Goal: Task Accomplishment & Management: Use online tool/utility

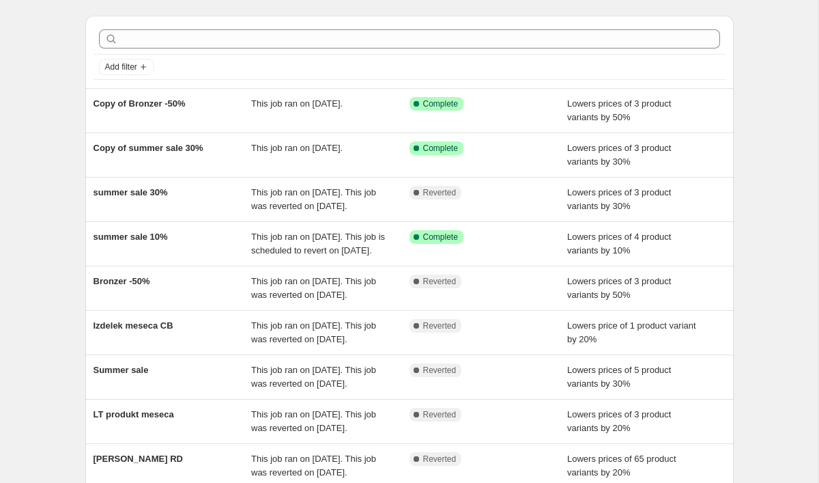
scroll to position [40, 0]
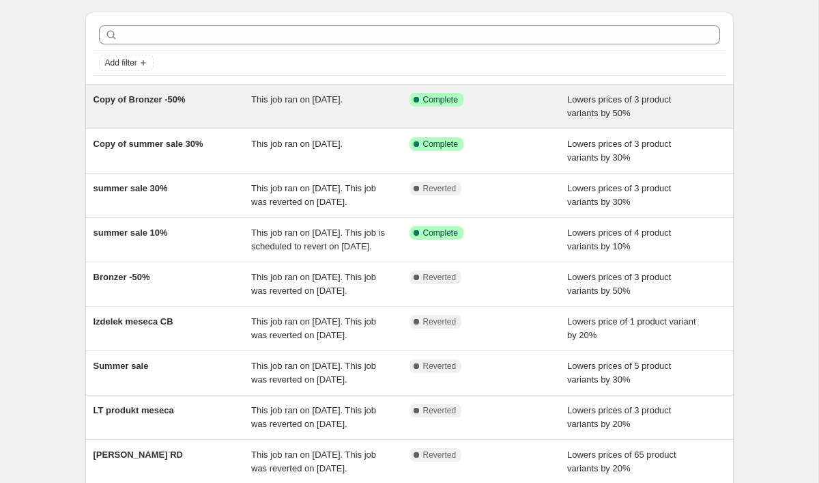
click at [143, 109] on div "Copy of Bronzer -50%" at bounding box center [172, 106] width 158 height 27
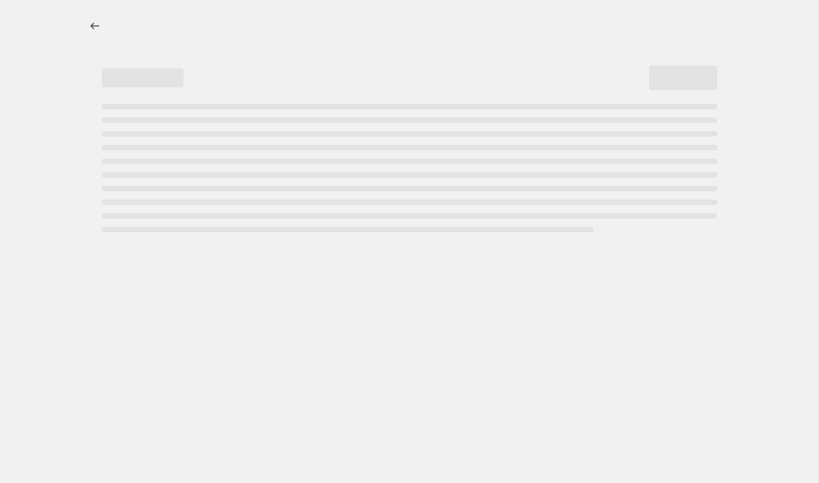
select select "percentage"
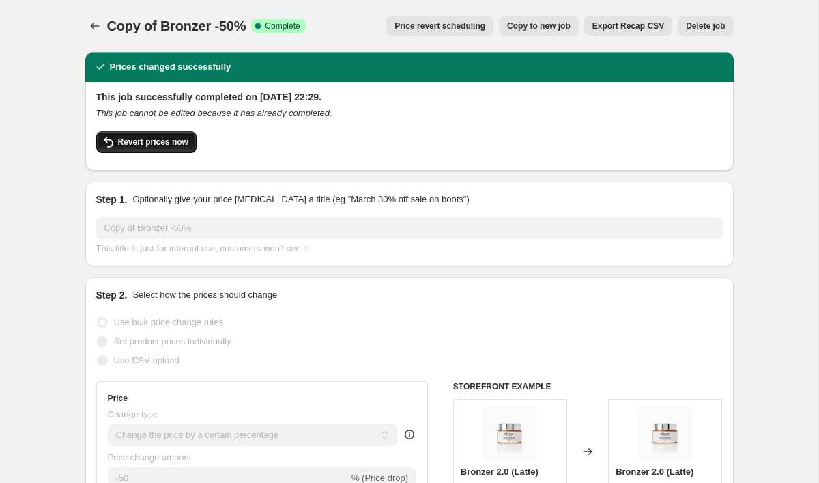
click at [179, 144] on span "Revert prices now" at bounding box center [153, 141] width 70 height 11
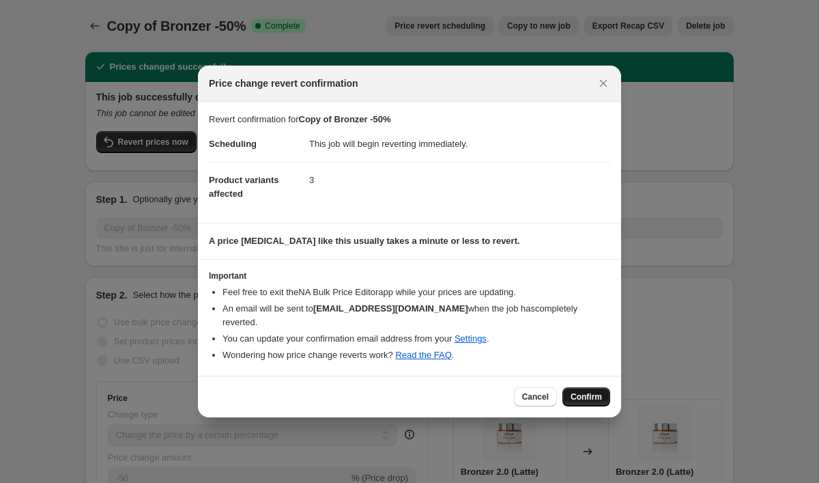
click at [591, 391] on span "Confirm" at bounding box center [586, 396] width 31 height 11
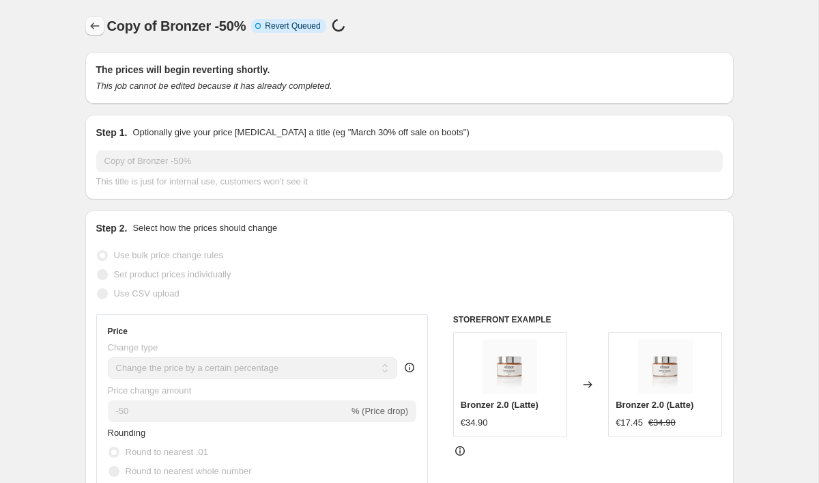
click at [96, 26] on icon "Price change jobs" at bounding box center [95, 26] width 14 height 14
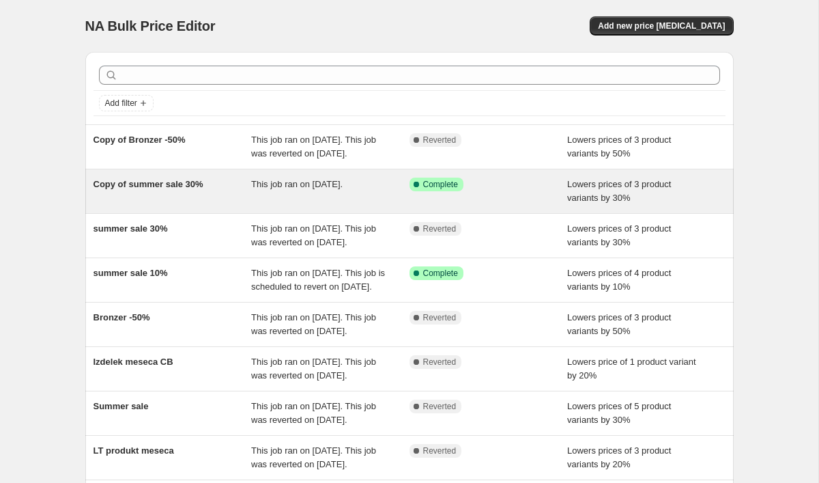
click at [158, 189] on span "Copy of summer sale 30%" at bounding box center [148, 184] width 110 height 10
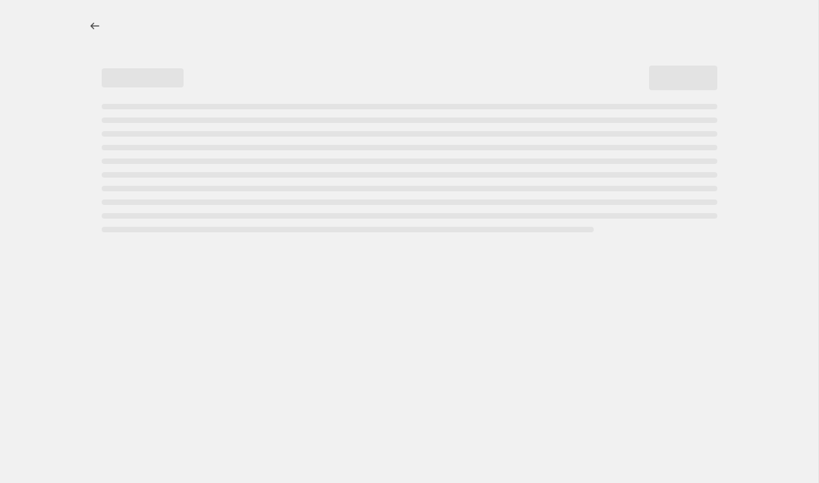
select select "percentage"
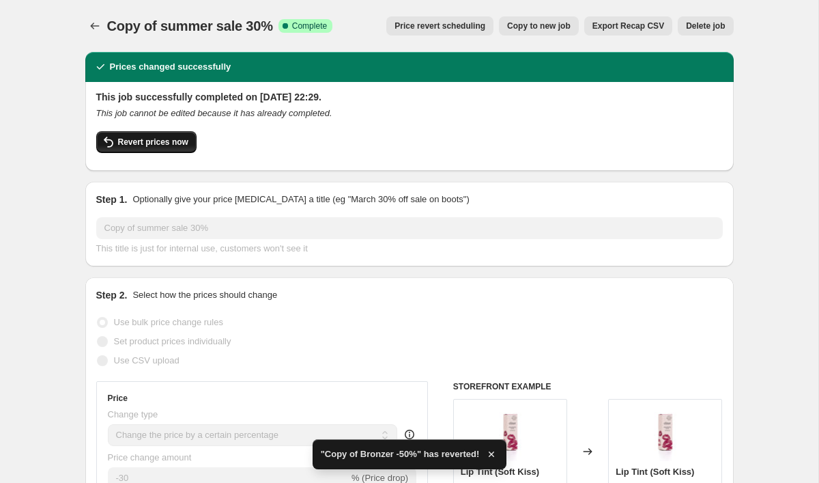
click at [169, 139] on span "Revert prices now" at bounding box center [153, 141] width 70 height 11
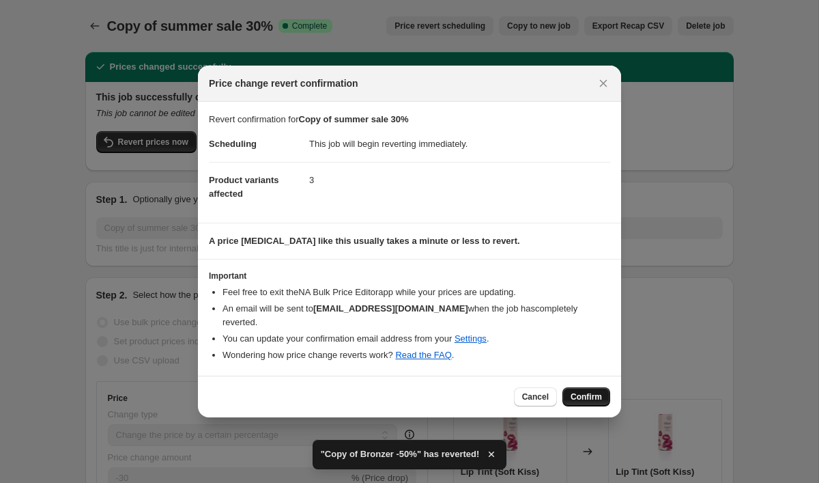
click at [594, 391] on span "Confirm" at bounding box center [586, 396] width 31 height 11
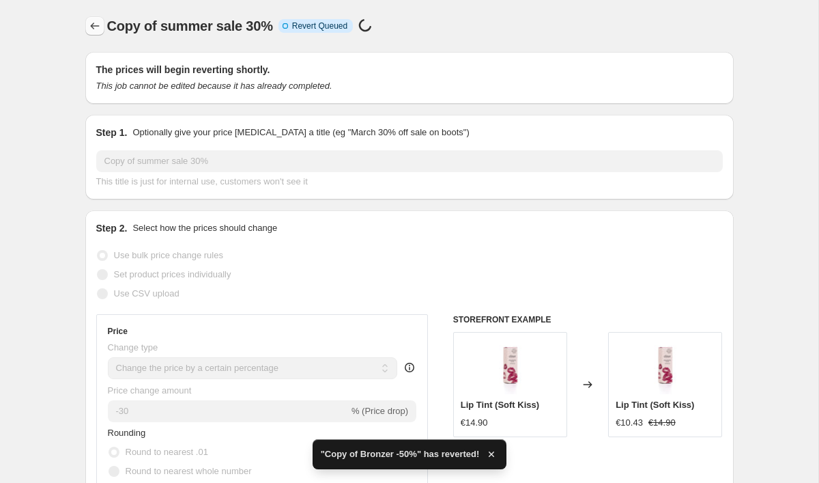
click at [94, 23] on icon "Price change jobs" at bounding box center [95, 26] width 14 height 14
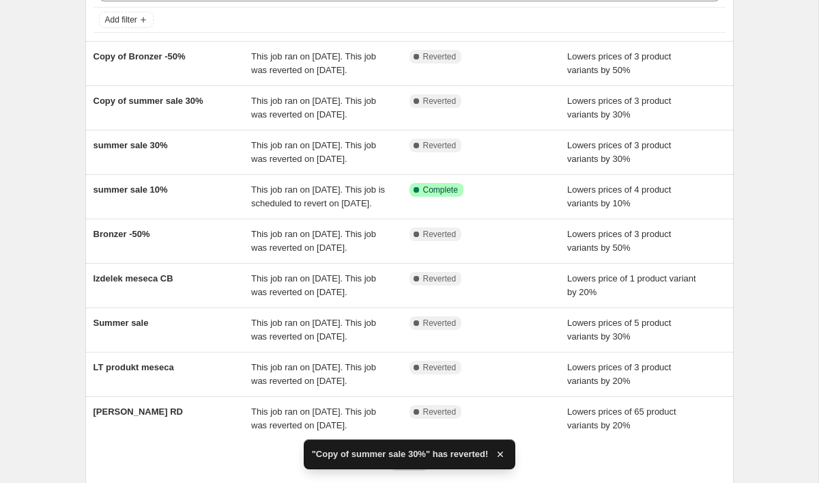
scroll to position [86, 0]
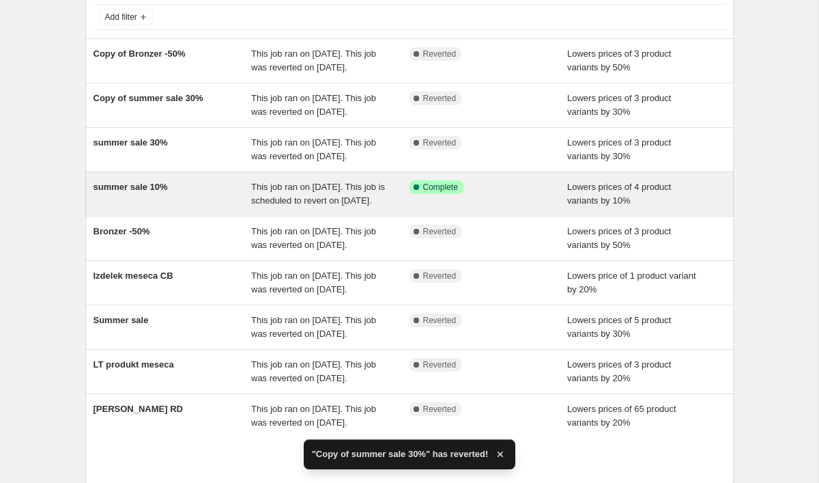
click at [139, 207] on div "summer sale 10%" at bounding box center [172, 193] width 158 height 27
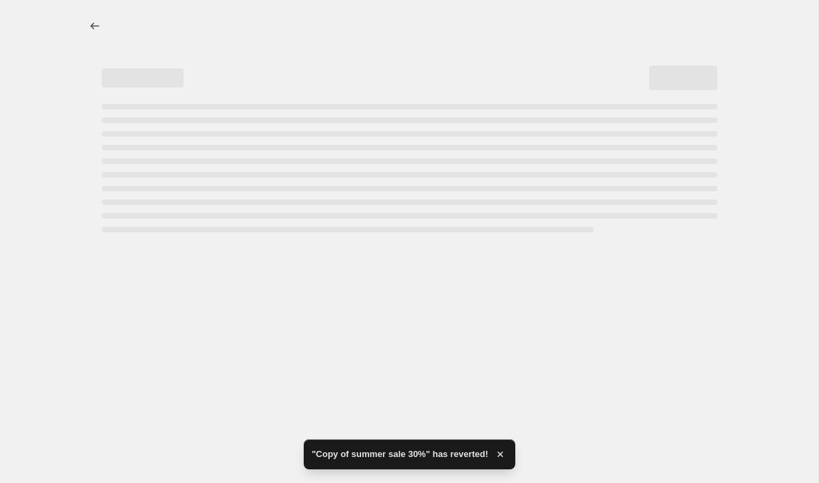
select select "percentage"
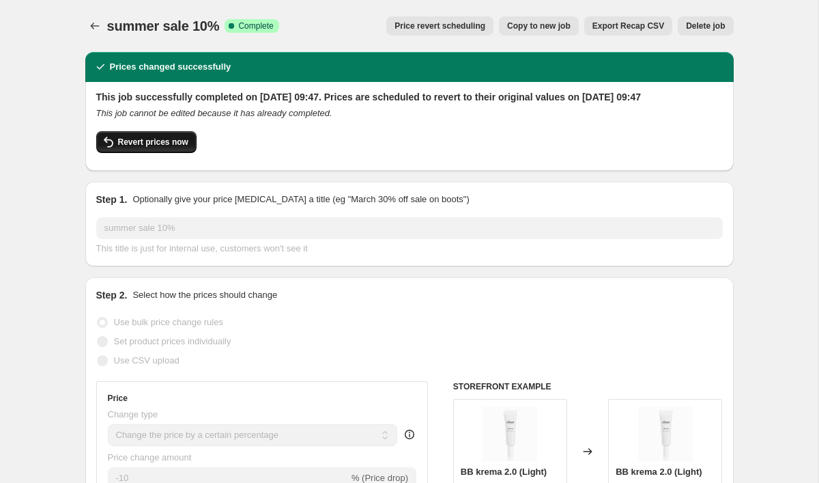
click at [160, 147] on span "Revert prices now" at bounding box center [153, 141] width 70 height 11
checkbox input "false"
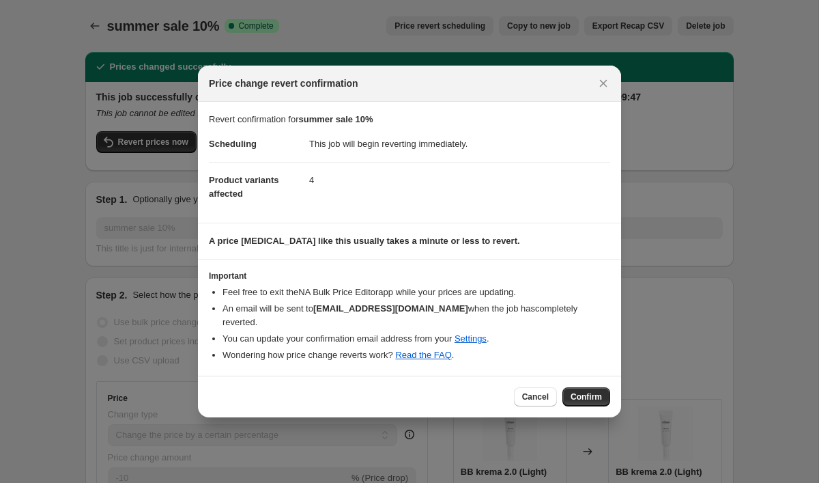
click at [582, 377] on div "Cancel Confirm" at bounding box center [409, 396] width 423 height 42
click at [586, 391] on span "Confirm" at bounding box center [586, 396] width 31 height 11
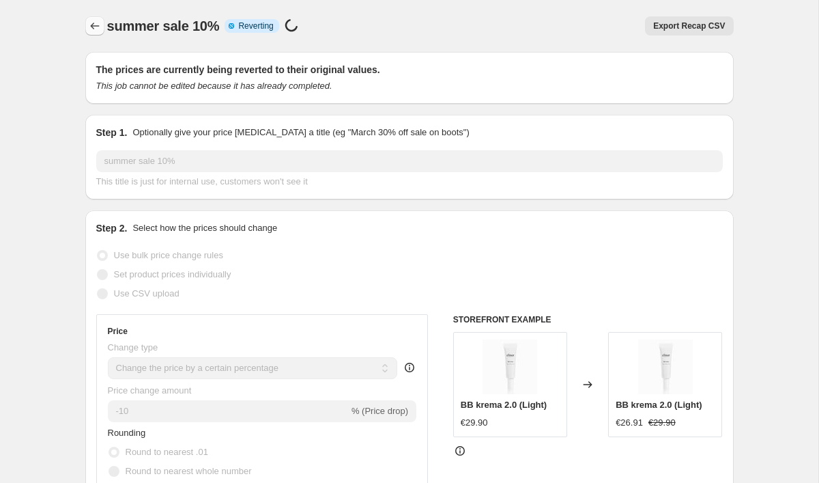
click at [96, 25] on icon "Price change jobs" at bounding box center [95, 26] width 14 height 14
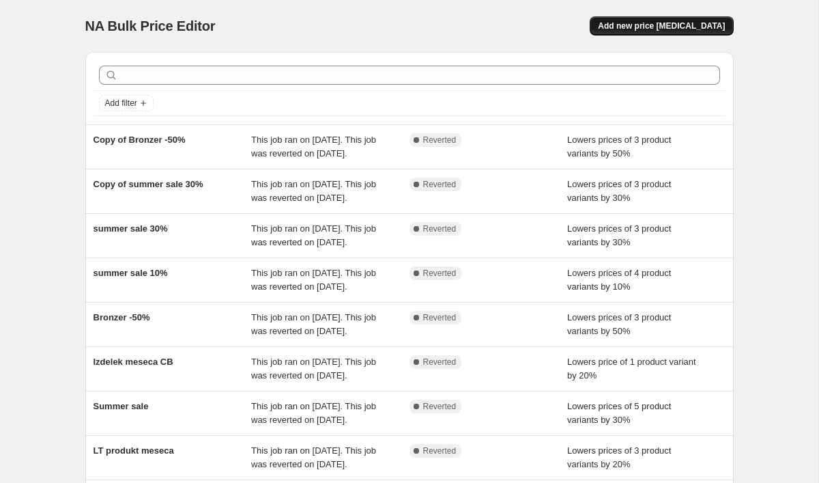
click at [702, 27] on span "Add new price [MEDICAL_DATA]" at bounding box center [661, 25] width 127 height 11
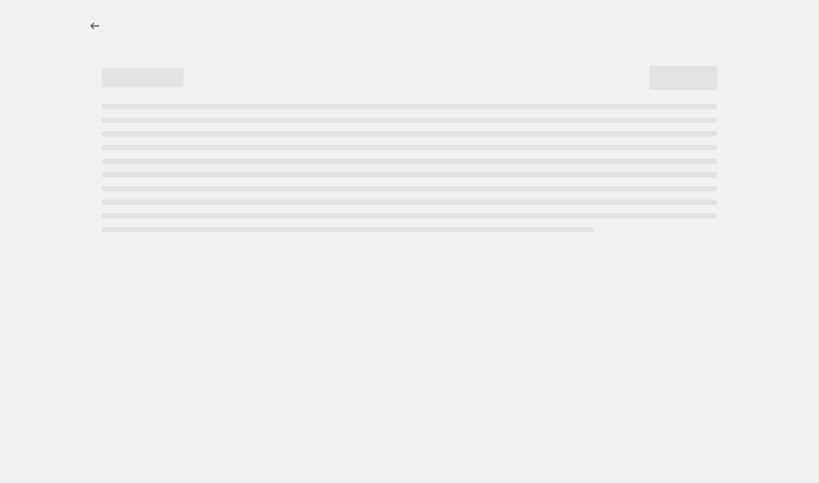
select select "percentage"
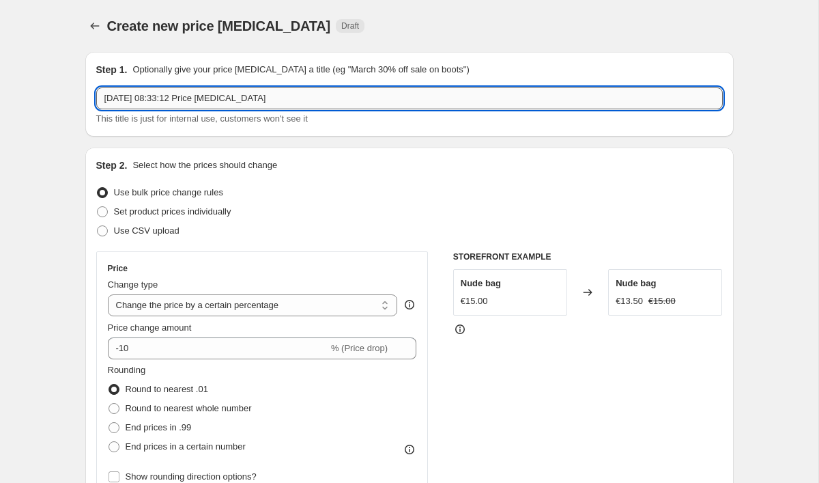
click at [196, 100] on input "1 Sep 2025 at 08:33:12 Price change job" at bounding box center [409, 98] width 627 height 22
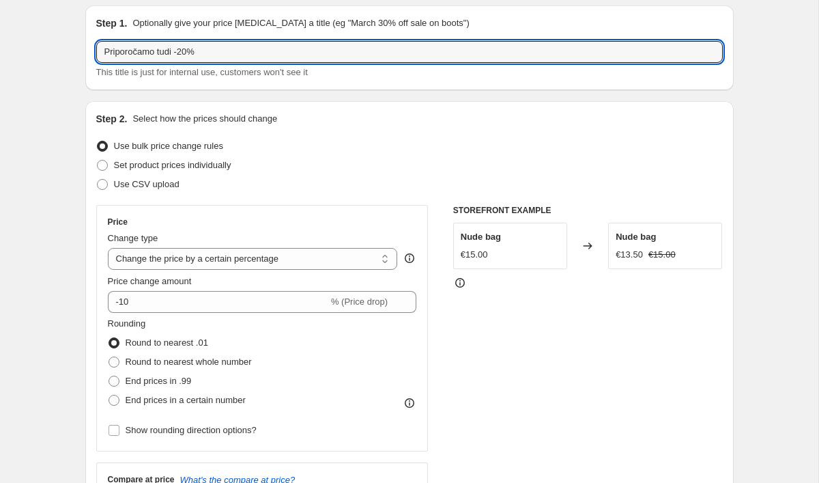
scroll to position [67, 0]
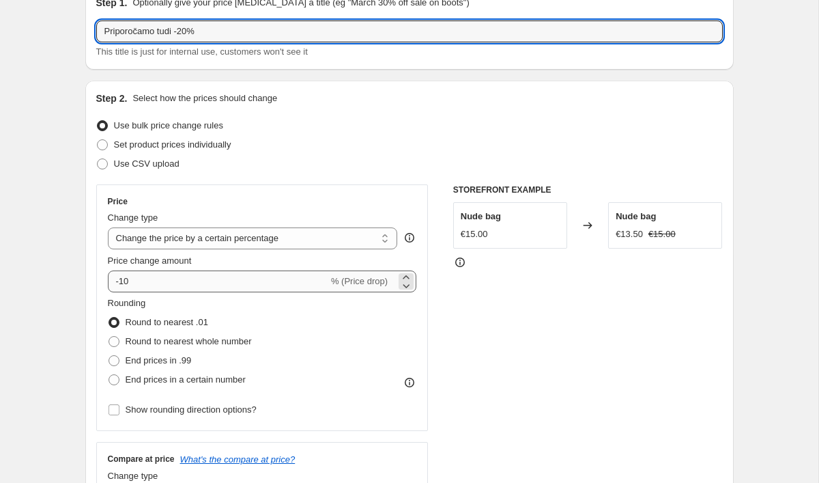
type input "Priporočamo tudi -20%"
click at [152, 287] on input "-10" at bounding box center [218, 281] width 220 height 22
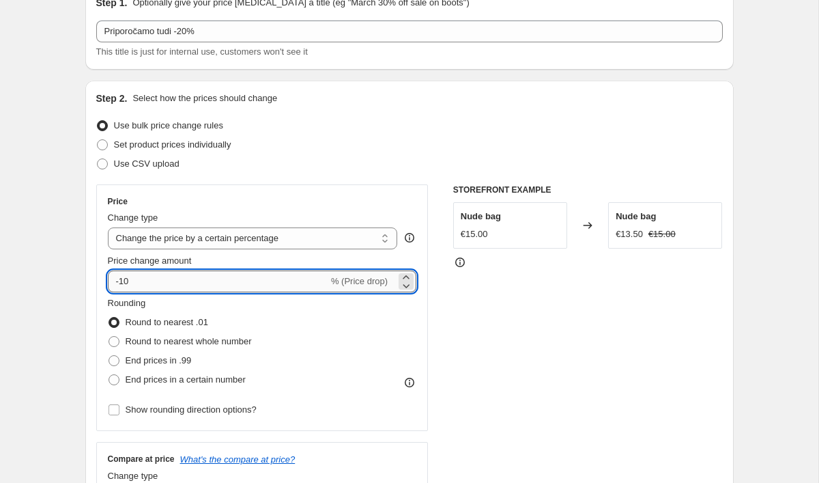
click at [152, 287] on input "-10" at bounding box center [218, 281] width 220 height 22
type input "-20"
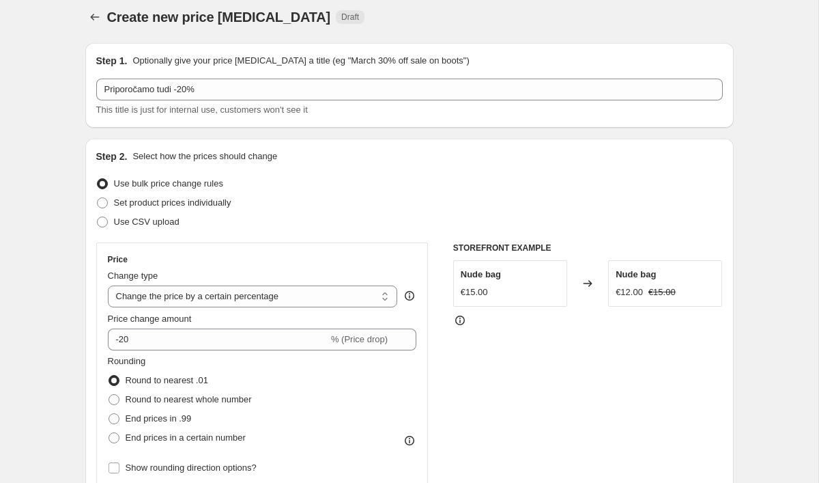
scroll to position [7, 0]
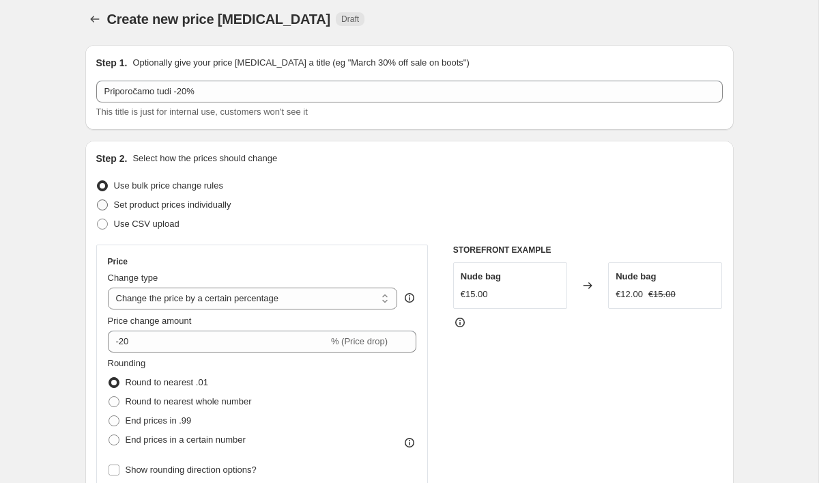
click at [104, 206] on span at bounding box center [102, 204] width 11 height 11
click at [98, 200] on input "Set product prices individually" at bounding box center [97, 199] width 1 height 1
radio input "true"
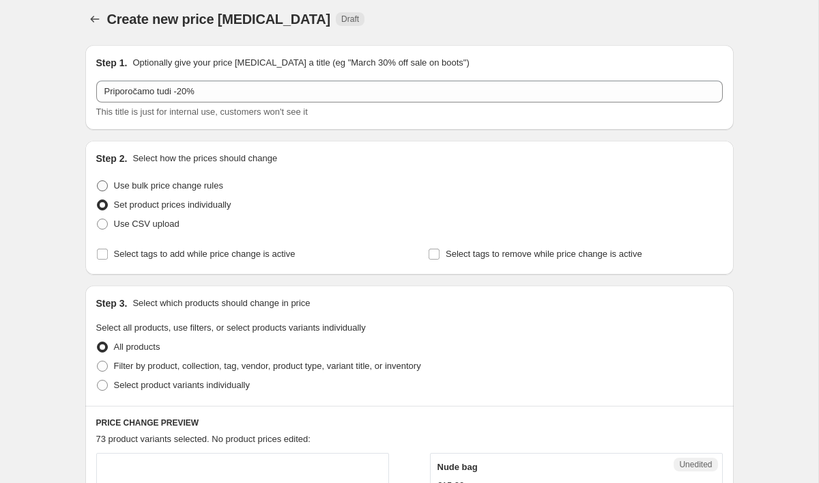
click at [104, 188] on span at bounding box center [102, 185] width 11 height 11
click at [98, 181] on input "Use bulk price change rules" at bounding box center [97, 180] width 1 height 1
radio input "true"
select select "percentage"
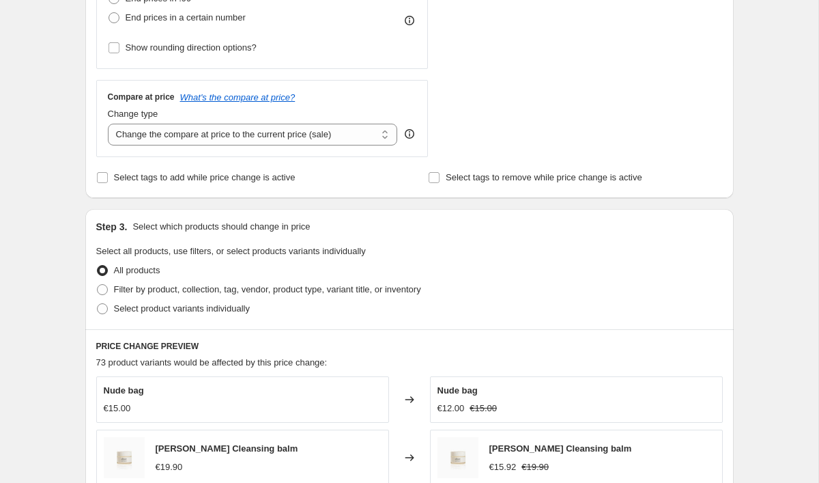
scroll to position [433, 0]
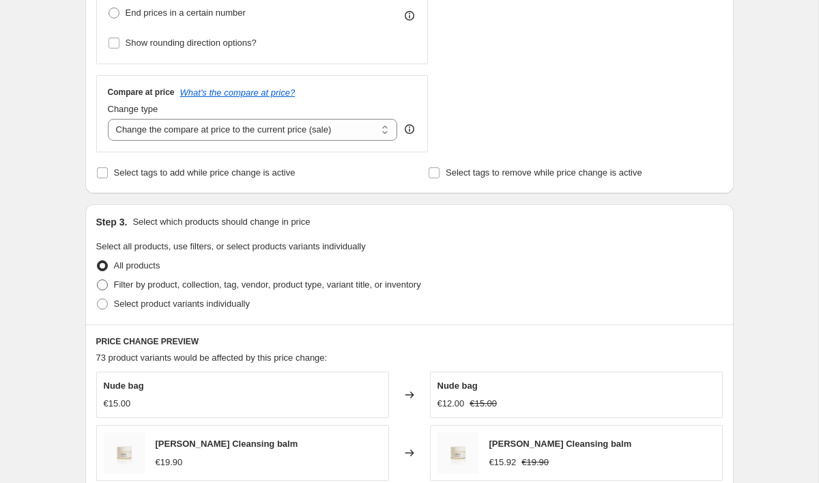
click at [104, 289] on span at bounding box center [102, 284] width 11 height 11
click at [98, 280] on input "Filter by product, collection, tag, vendor, product type, variant title, or inv…" at bounding box center [97, 279] width 1 height 1
radio input "true"
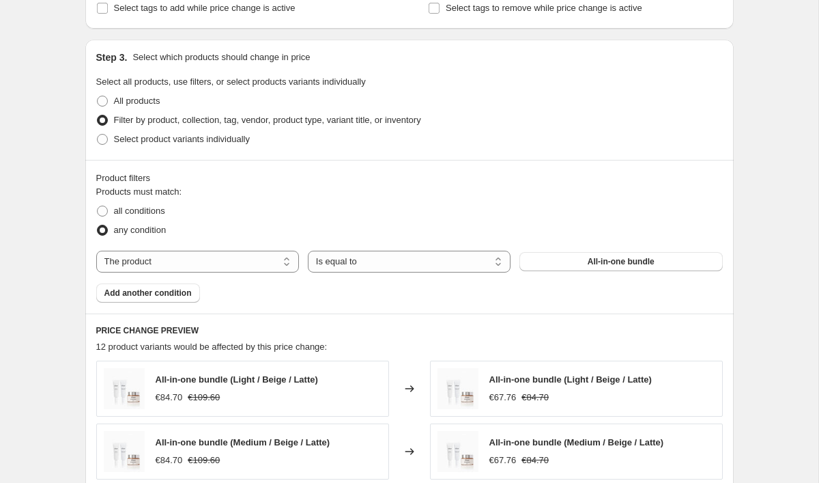
scroll to position [599, 0]
select select "collection"
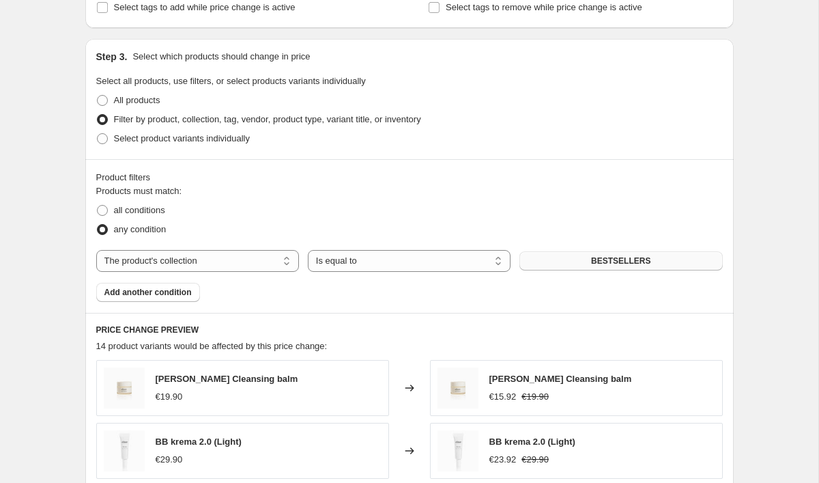
click at [627, 268] on button "BESTSELLERS" at bounding box center [620, 260] width 203 height 19
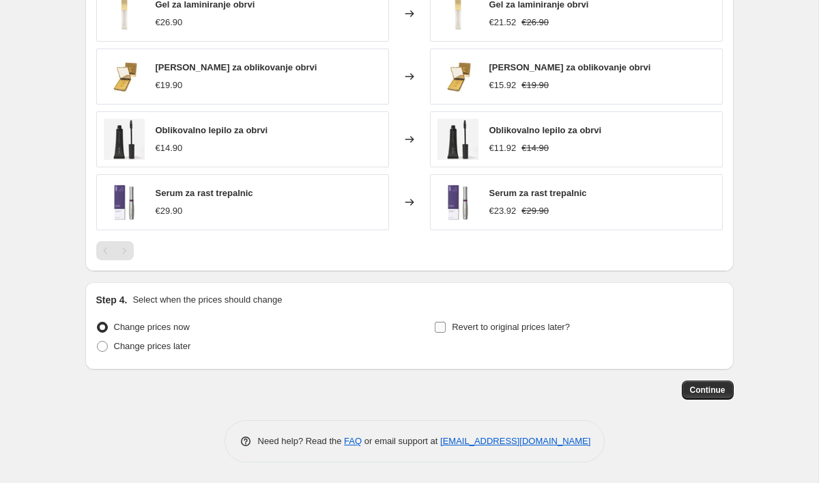
scroll to position [1035, 0]
click at [444, 326] on input "Revert to original prices later?" at bounding box center [440, 326] width 11 height 11
checkbox input "true"
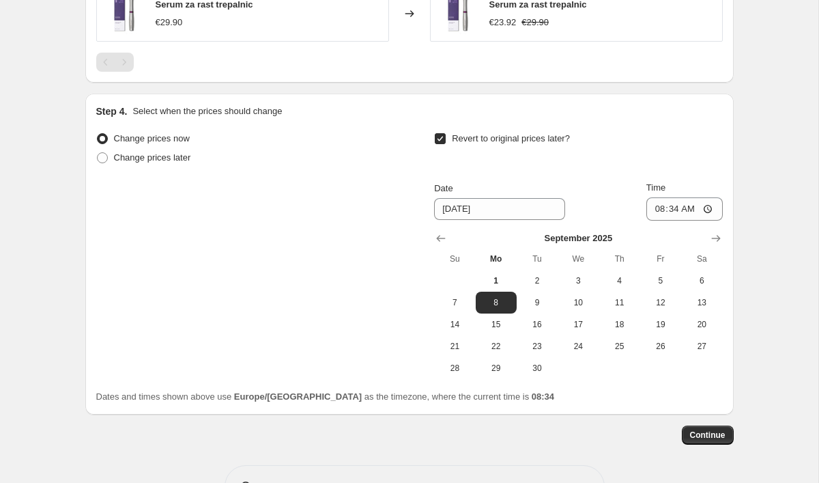
scroll to position [1227, 0]
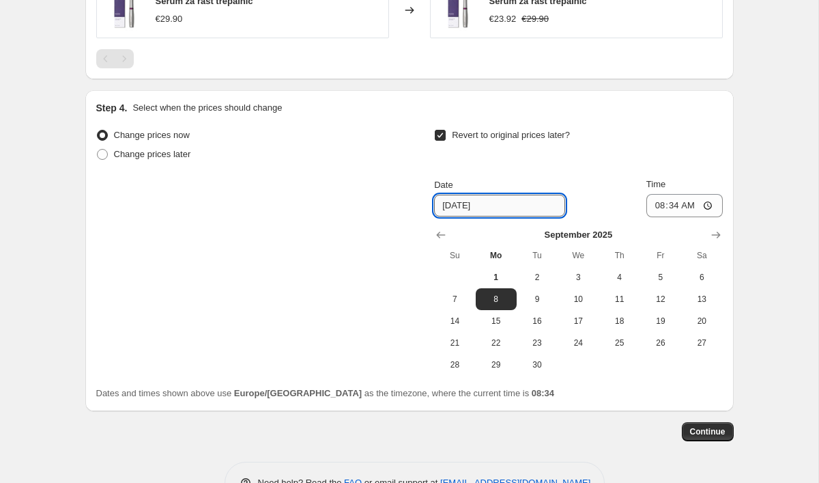
click at [489, 205] on input "9/8/2025" at bounding box center [499, 206] width 131 height 22
click at [457, 204] on input "9/8/2025" at bounding box center [499, 206] width 131 height 22
click at [445, 207] on input "9/8/2025" at bounding box center [499, 206] width 131 height 22
click at [446, 204] on input "9/8/2025" at bounding box center [499, 206] width 131 height 22
click at [454, 205] on input "9/8/2025" at bounding box center [499, 206] width 131 height 22
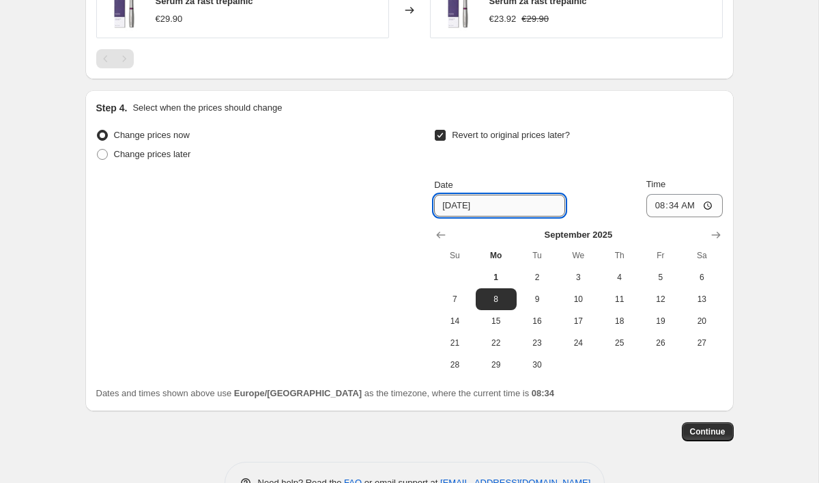
click at [488, 205] on input "9/8/2025" at bounding box center [499, 206] width 131 height 22
click at [446, 205] on input "9/8/2025" at bounding box center [499, 206] width 131 height 22
click at [457, 206] on input "9/8/2025" at bounding box center [499, 206] width 131 height 22
click at [714, 233] on icon "Show next month, October 2025" at bounding box center [716, 235] width 14 height 14
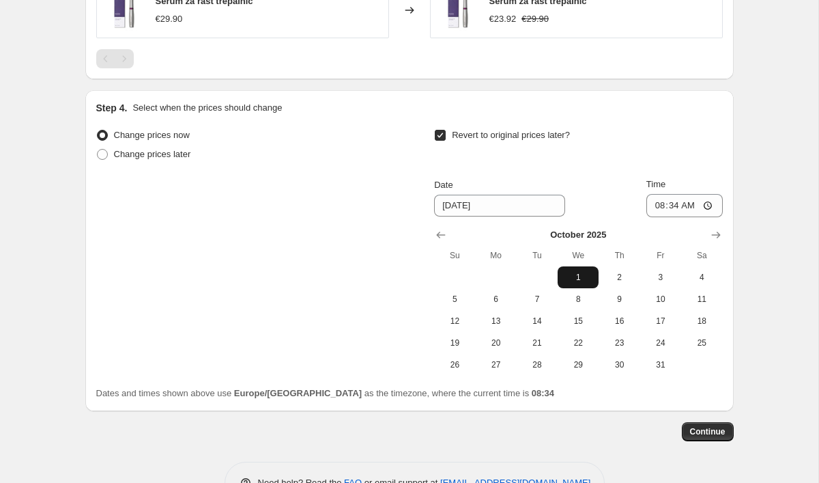
click at [579, 276] on span "1" at bounding box center [578, 277] width 30 height 11
type input "10/1/2025"
click at [713, 430] on span "Continue" at bounding box center [707, 431] width 35 height 11
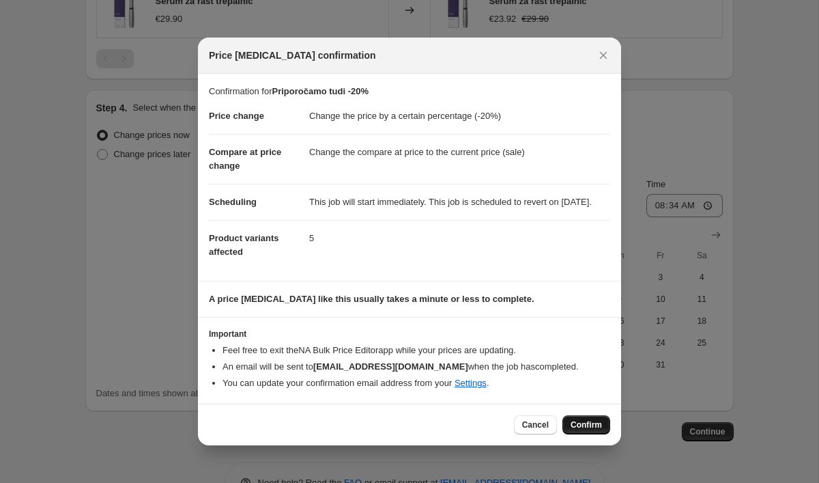
click at [594, 430] on span "Confirm" at bounding box center [586, 424] width 31 height 11
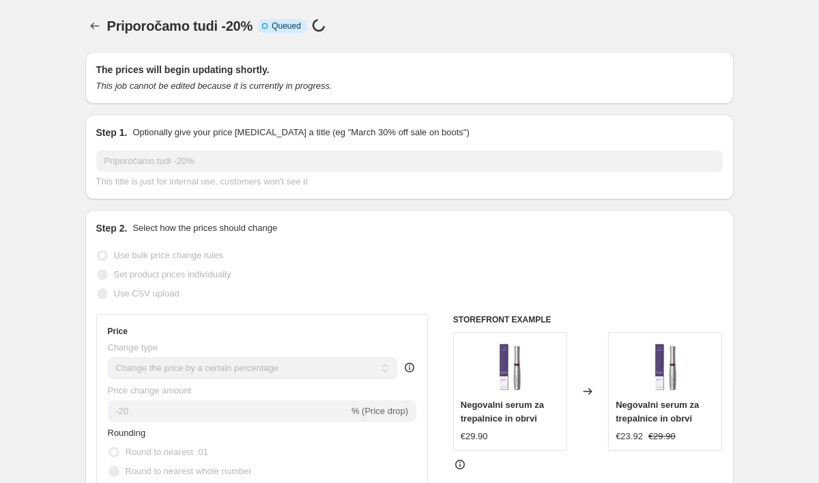
select select "percentage"
select select "collection"
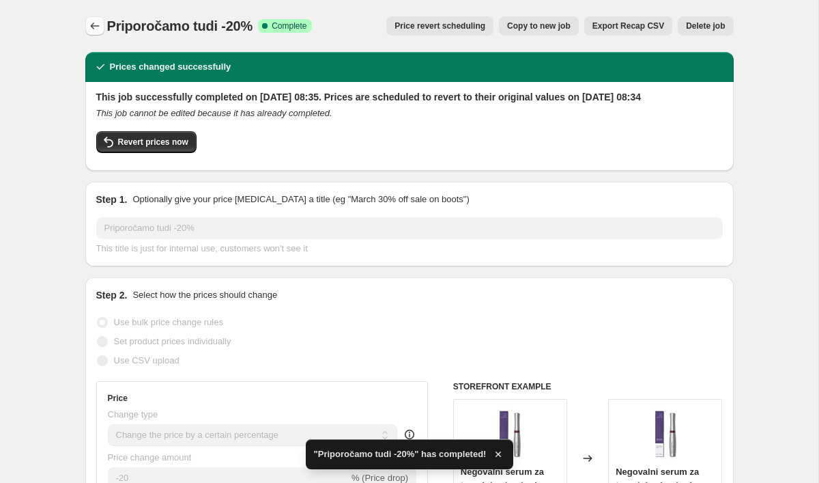
click at [93, 28] on icon "Price change jobs" at bounding box center [95, 26] width 14 height 14
